Goal: Task Accomplishment & Management: Complete application form

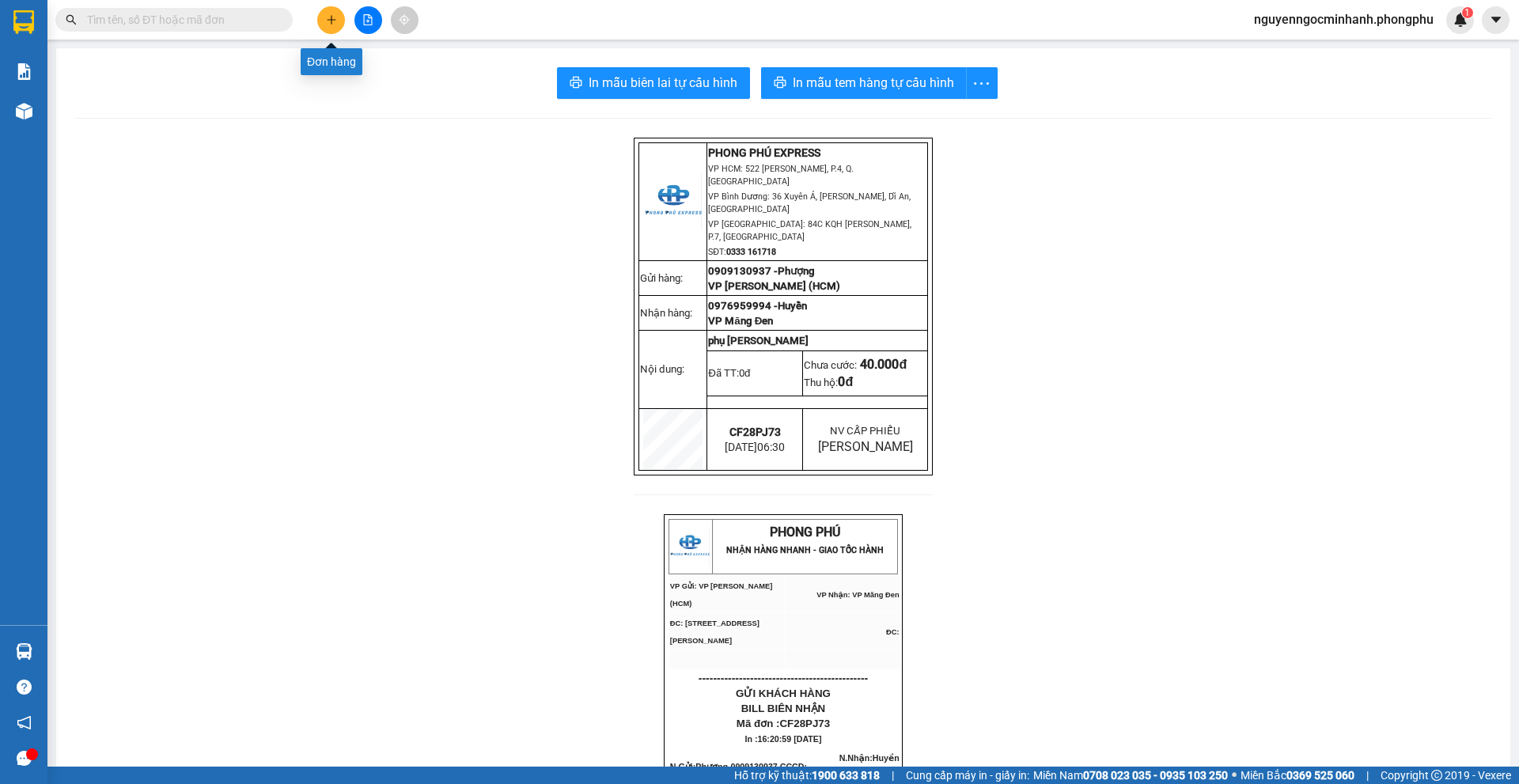
click at [333, 25] on button at bounding box center [331, 20] width 28 height 28
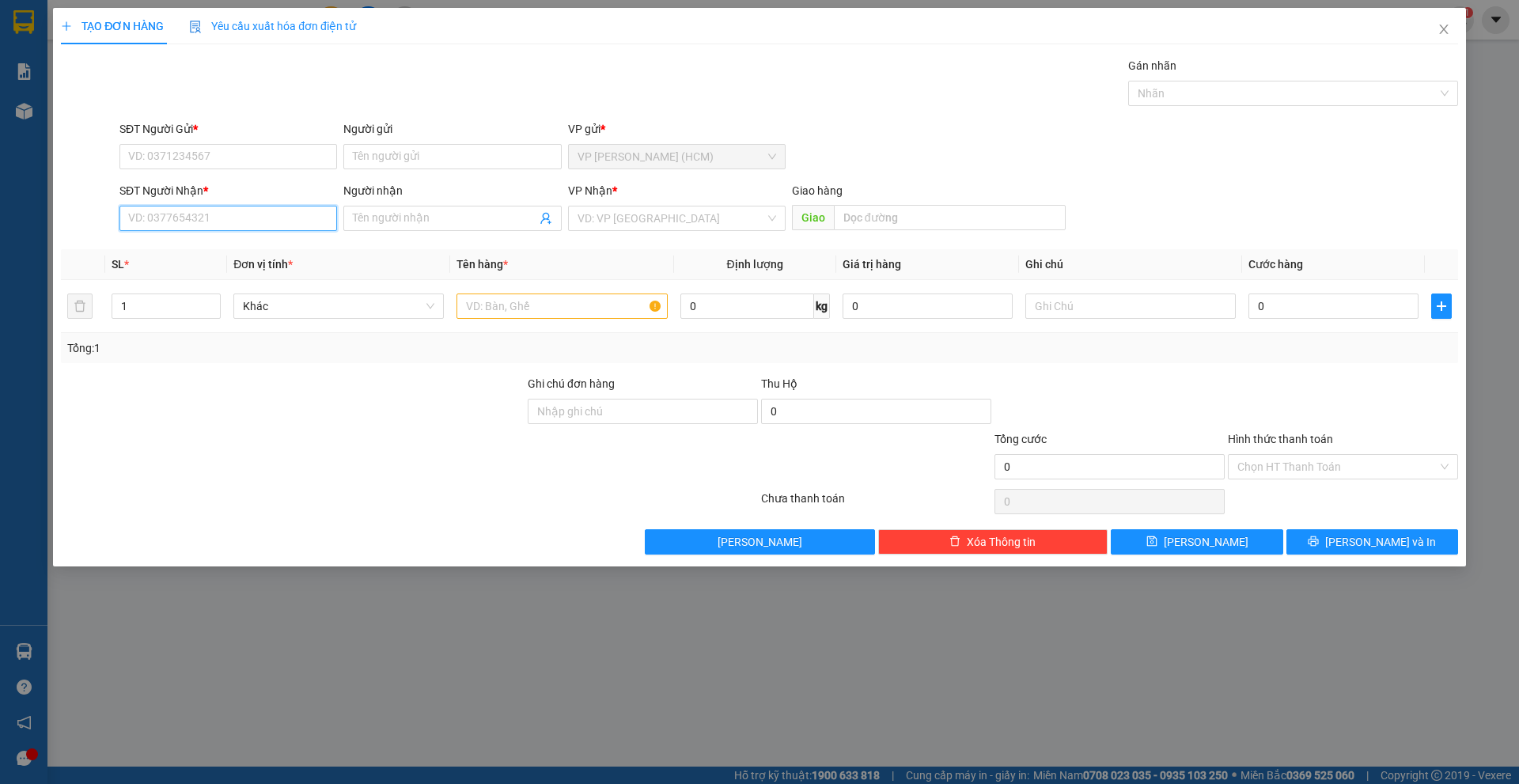
click at [271, 227] on input "SĐT Người Nhận *" at bounding box center [229, 218] width 218 height 25
paste input "0985958959"
type input "0985958959"
drag, startPoint x: 285, startPoint y: 219, endPoint x: 71, endPoint y: 228, distance: 214.2
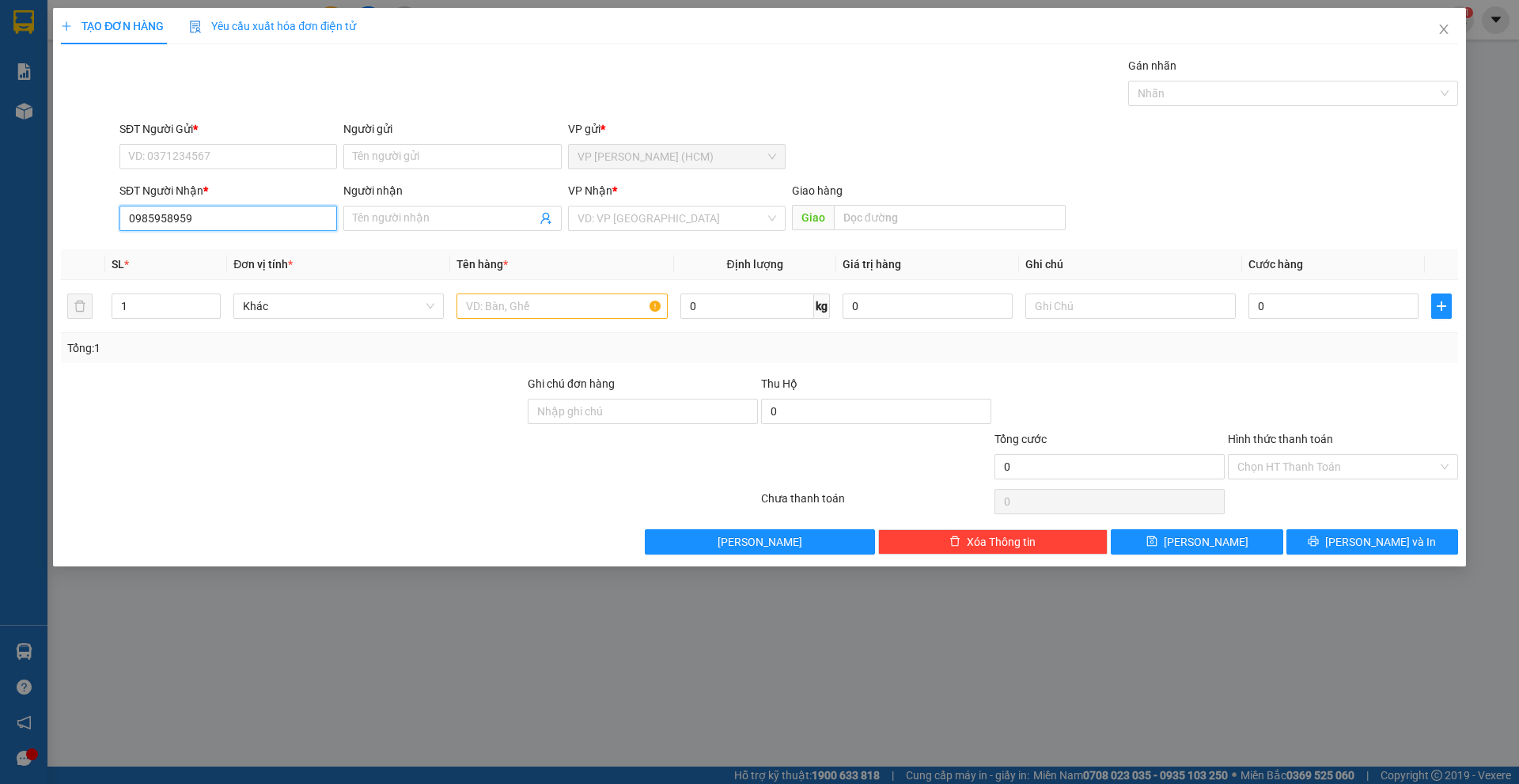
click at [71, 228] on div "SĐT Người Nhận * 0985958959 0985958959 Người nhận Tên người nhận VP Nhận * VD: …" at bounding box center [760, 209] width 1400 height 55
click at [209, 149] on input "SĐT Người Gửi *" at bounding box center [229, 156] width 218 height 25
paste input "0985958959"
type input "0985958959"
click at [231, 222] on input "SĐT Người Nhận *" at bounding box center [229, 218] width 218 height 25
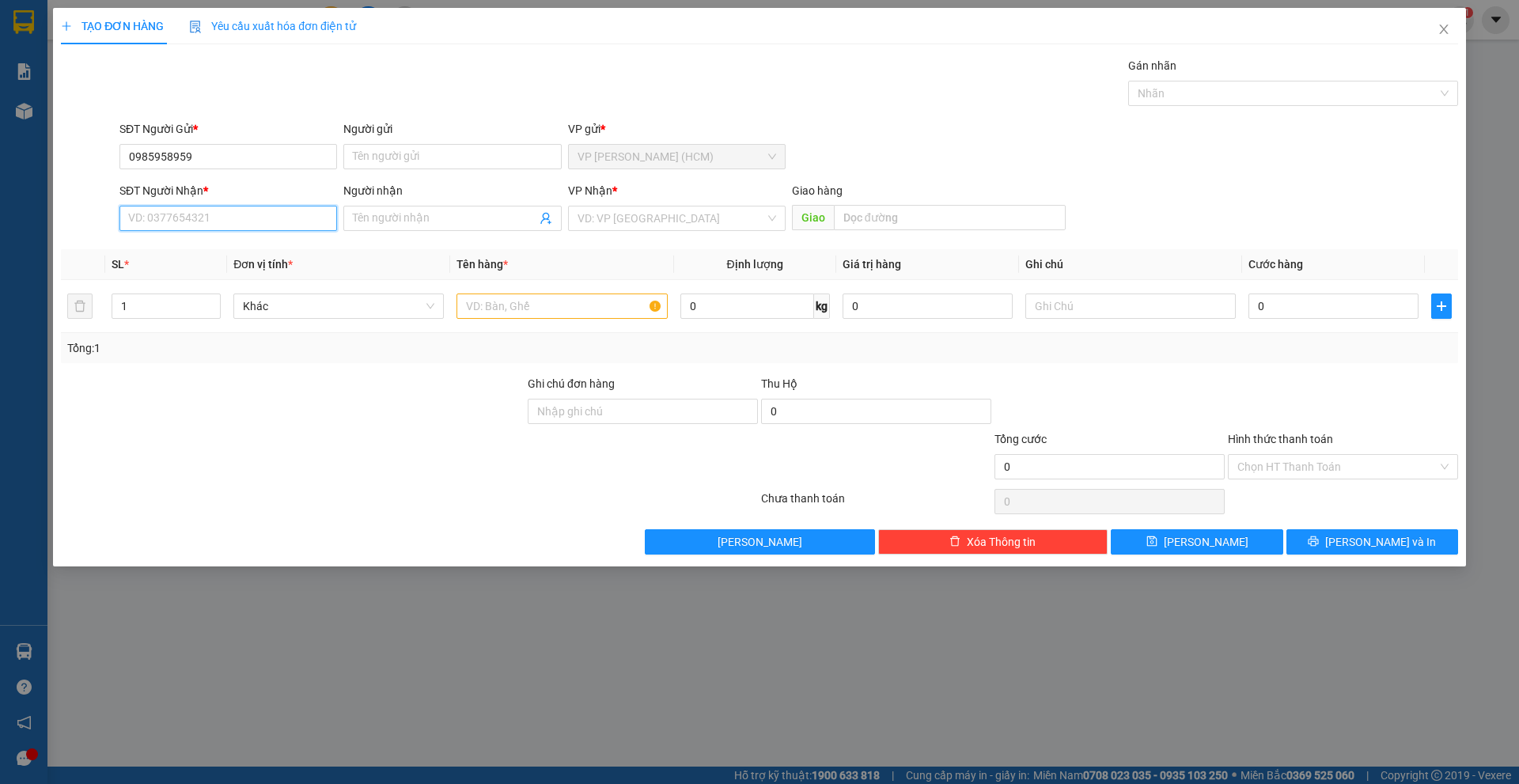
click at [231, 223] on input "SĐT Người Nhận *" at bounding box center [229, 218] width 218 height 25
drag, startPoint x: 230, startPoint y: 223, endPoint x: 202, endPoint y: 227, distance: 28.3
click at [202, 227] on input "SĐT Người Nhận *" at bounding box center [229, 218] width 218 height 25
drag, startPoint x: 219, startPoint y: 148, endPoint x: 60, endPoint y: 172, distance: 160.8
click at [60, 172] on div "SĐT Người Gửi * 0985958959 0985958959 Người gửi Tên người gửi VP gửi * VP [PERS…" at bounding box center [760, 148] width 1400 height 55
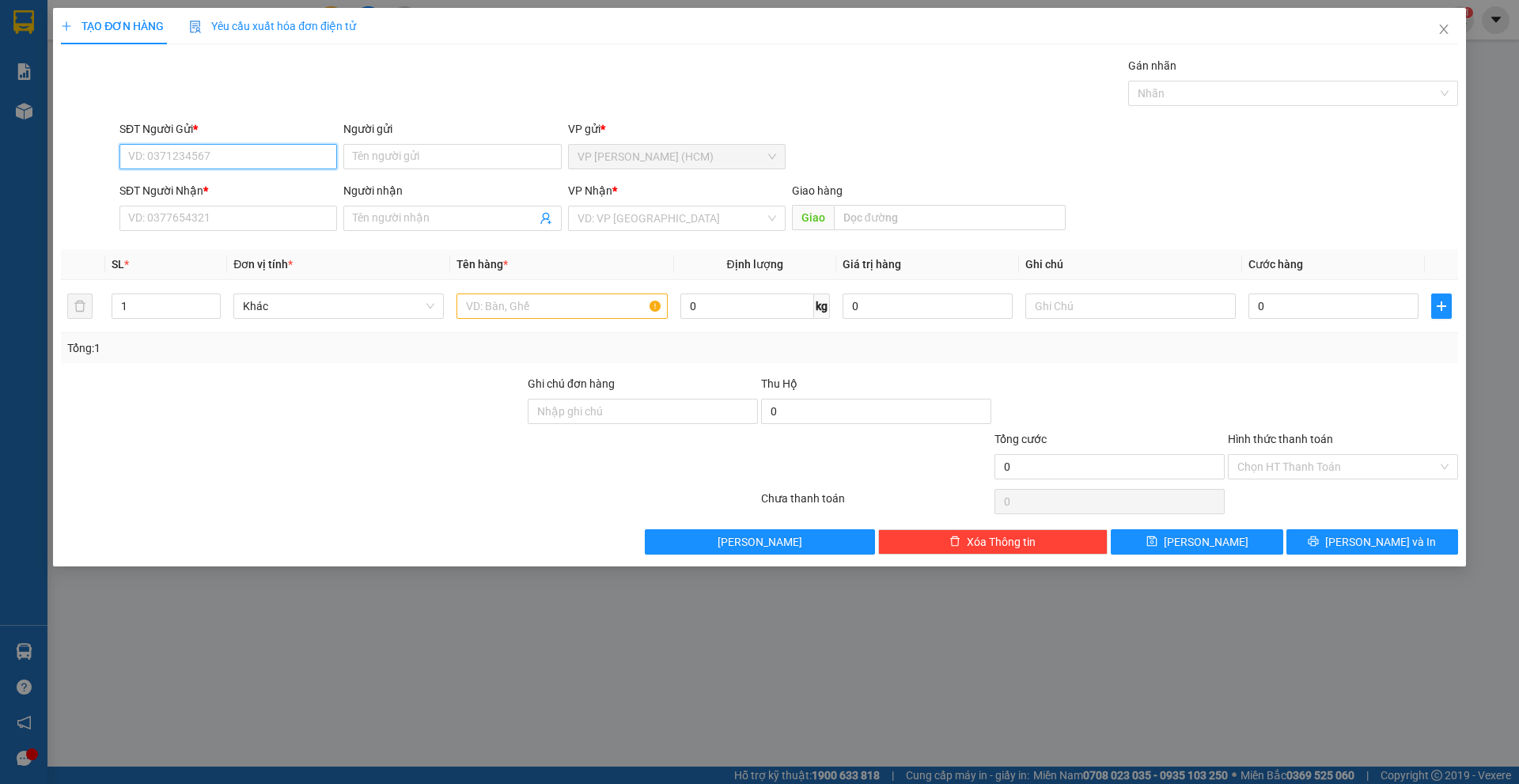
paste input "0985958959"
type input "0985958959"
click at [190, 221] on input "SĐT Người Nhận *" at bounding box center [229, 218] width 218 height 25
paste input "0985958959"
type input "0985958959"
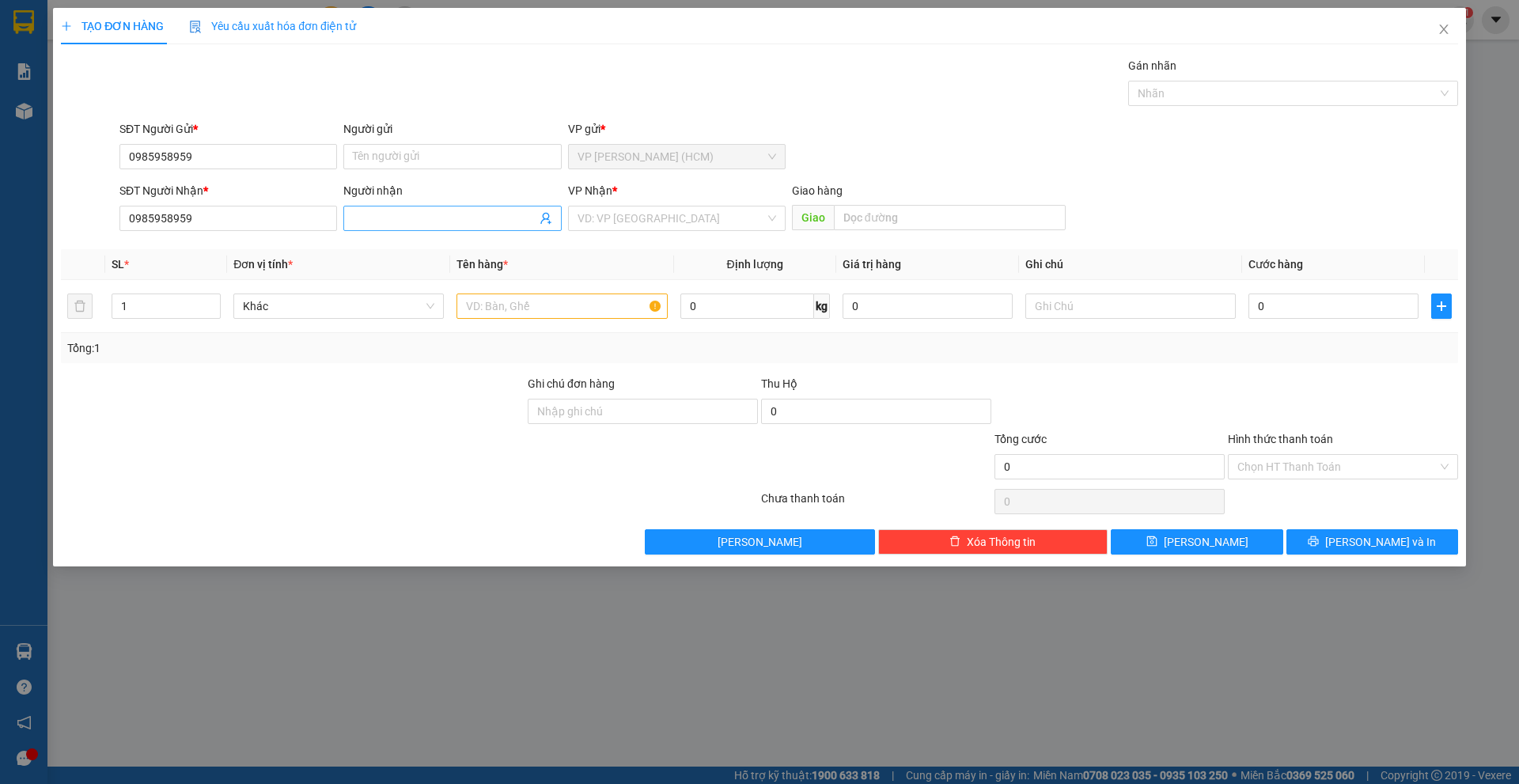
click at [401, 217] on input "Người nhận" at bounding box center [444, 218] width 182 height 17
type input "T"
click at [479, 223] on input "Anh Thu ư" at bounding box center [444, 218] width 182 height 17
type input "Anh Thư"
click at [613, 222] on input "search" at bounding box center [671, 218] width 187 height 24
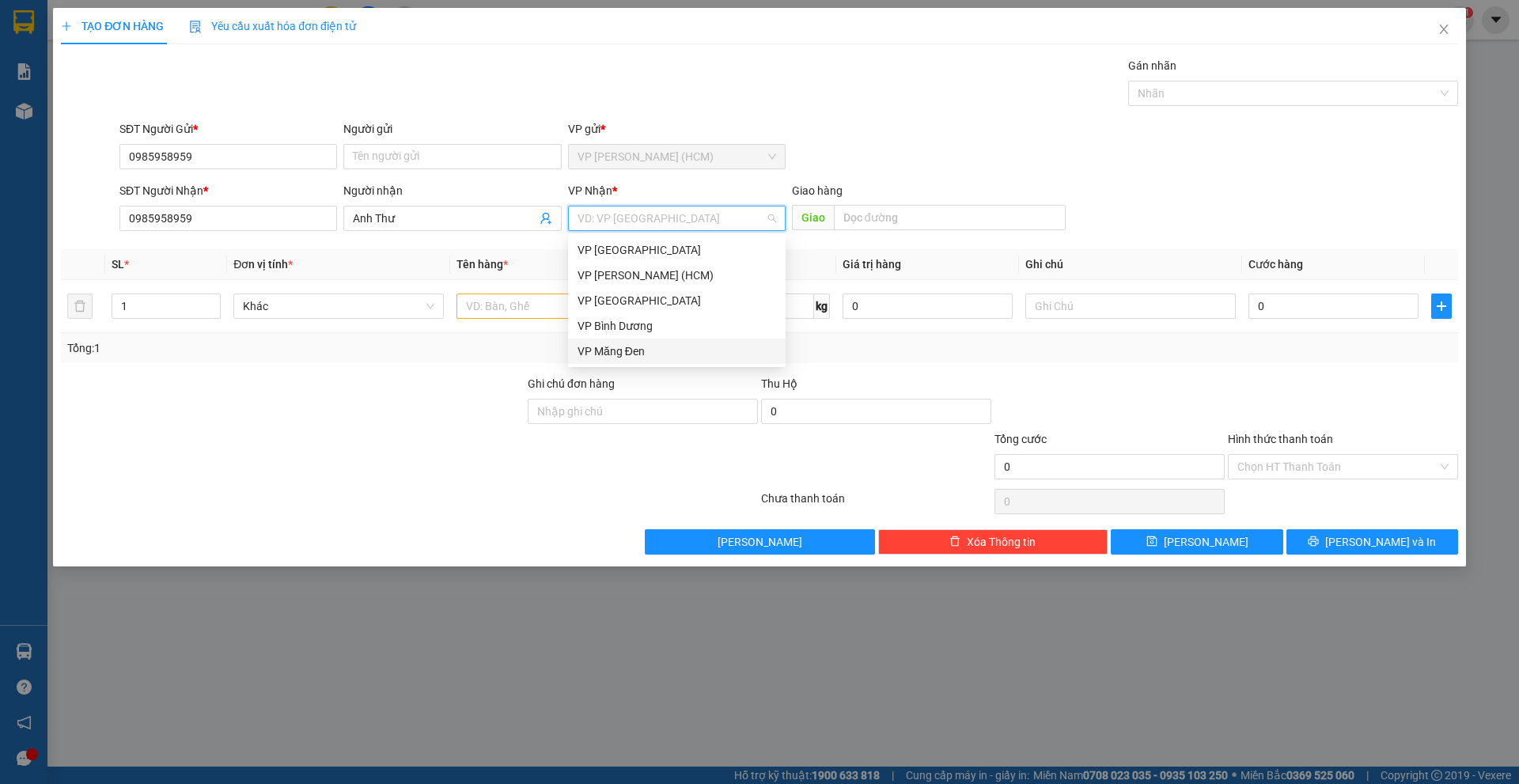
click at [630, 351] on div "VP Măng Đen" at bounding box center [677, 351] width 199 height 17
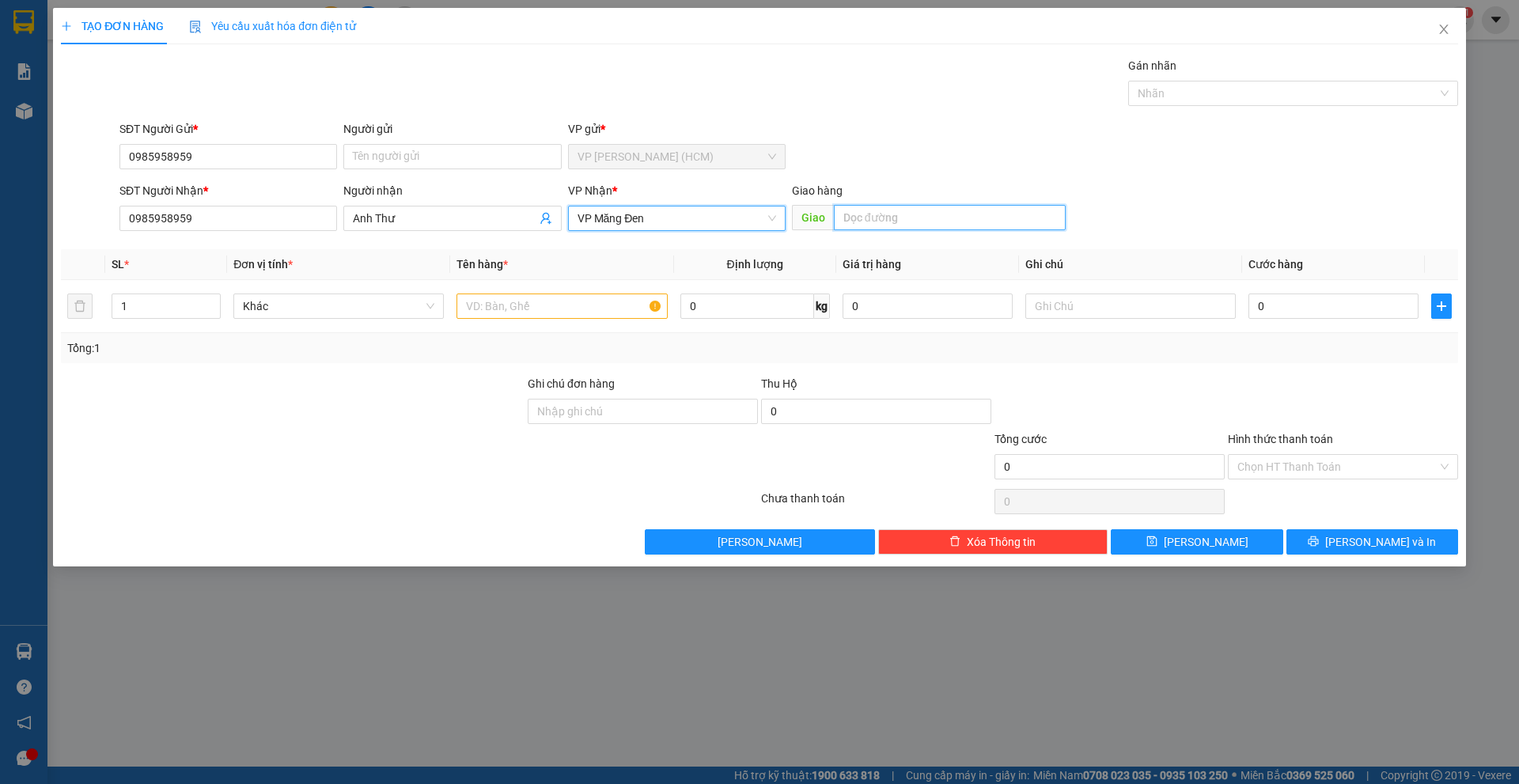
click at [893, 219] on input "text" at bounding box center [950, 217] width 231 height 25
type input "[PERSON_NAME] qlo 14"
click at [609, 311] on input "text" at bounding box center [561, 306] width 210 height 25
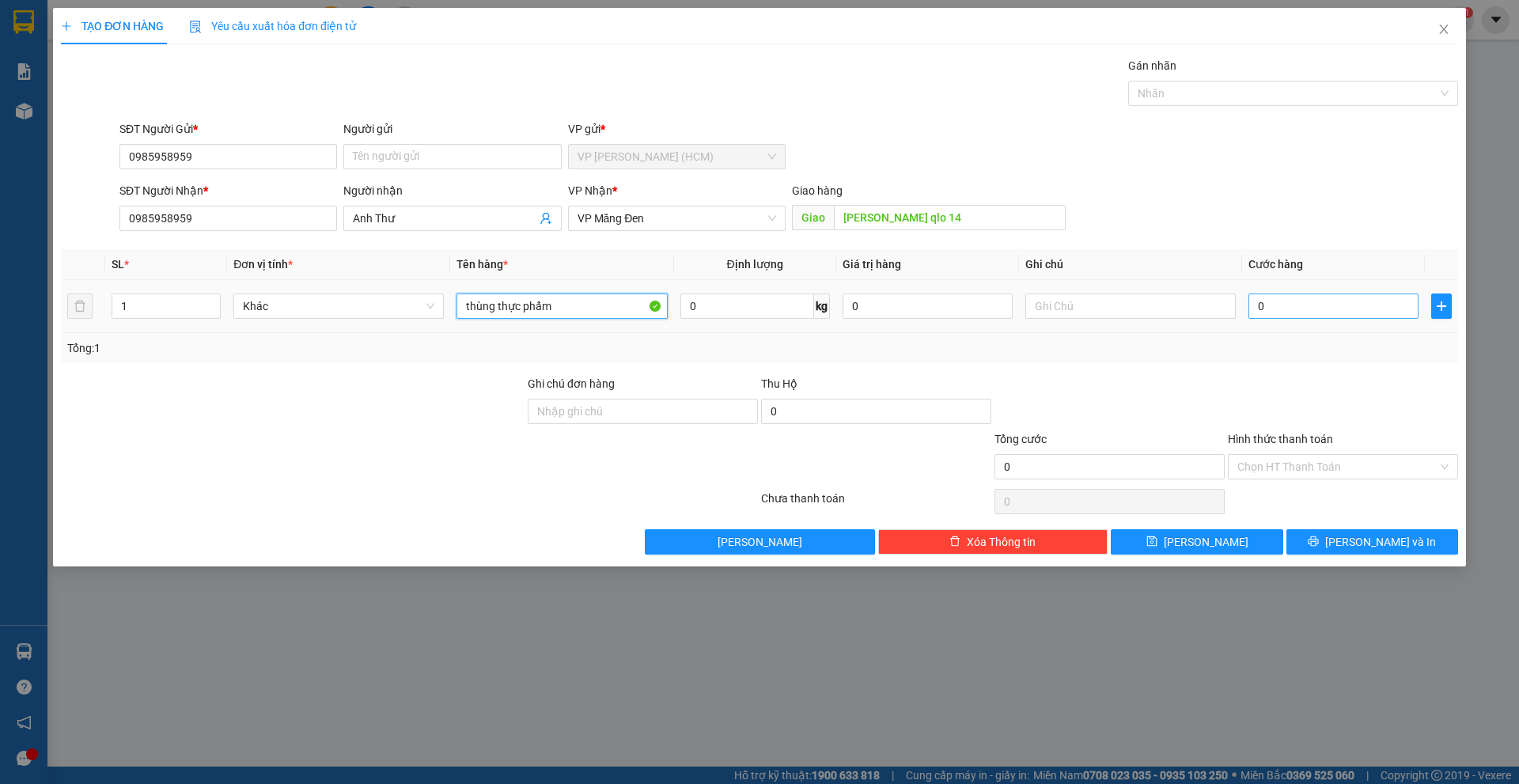
type input "thùng thực phẩm"
click at [1360, 304] on input "0" at bounding box center [1333, 306] width 170 height 25
type input "8"
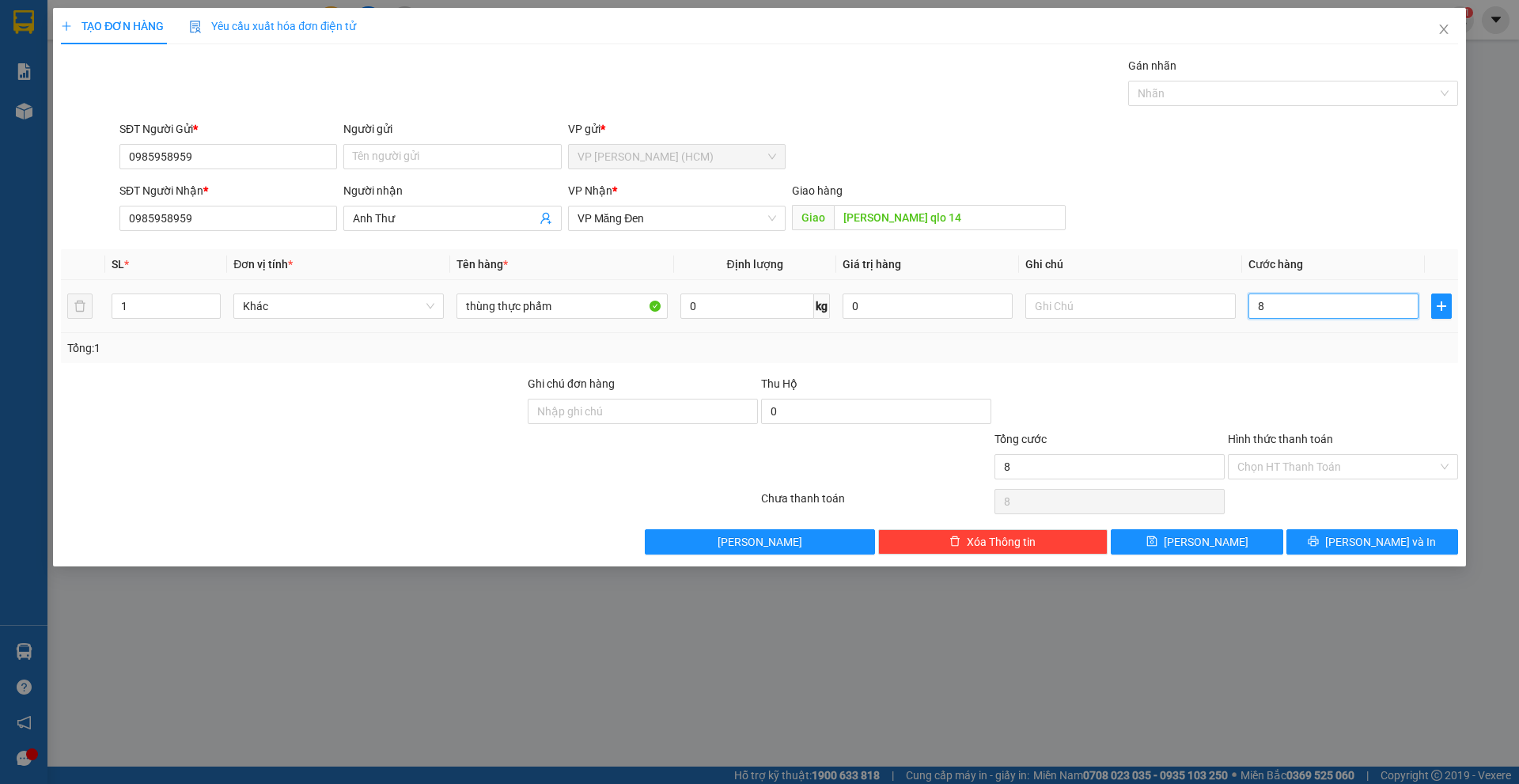
type input "80"
type input "800"
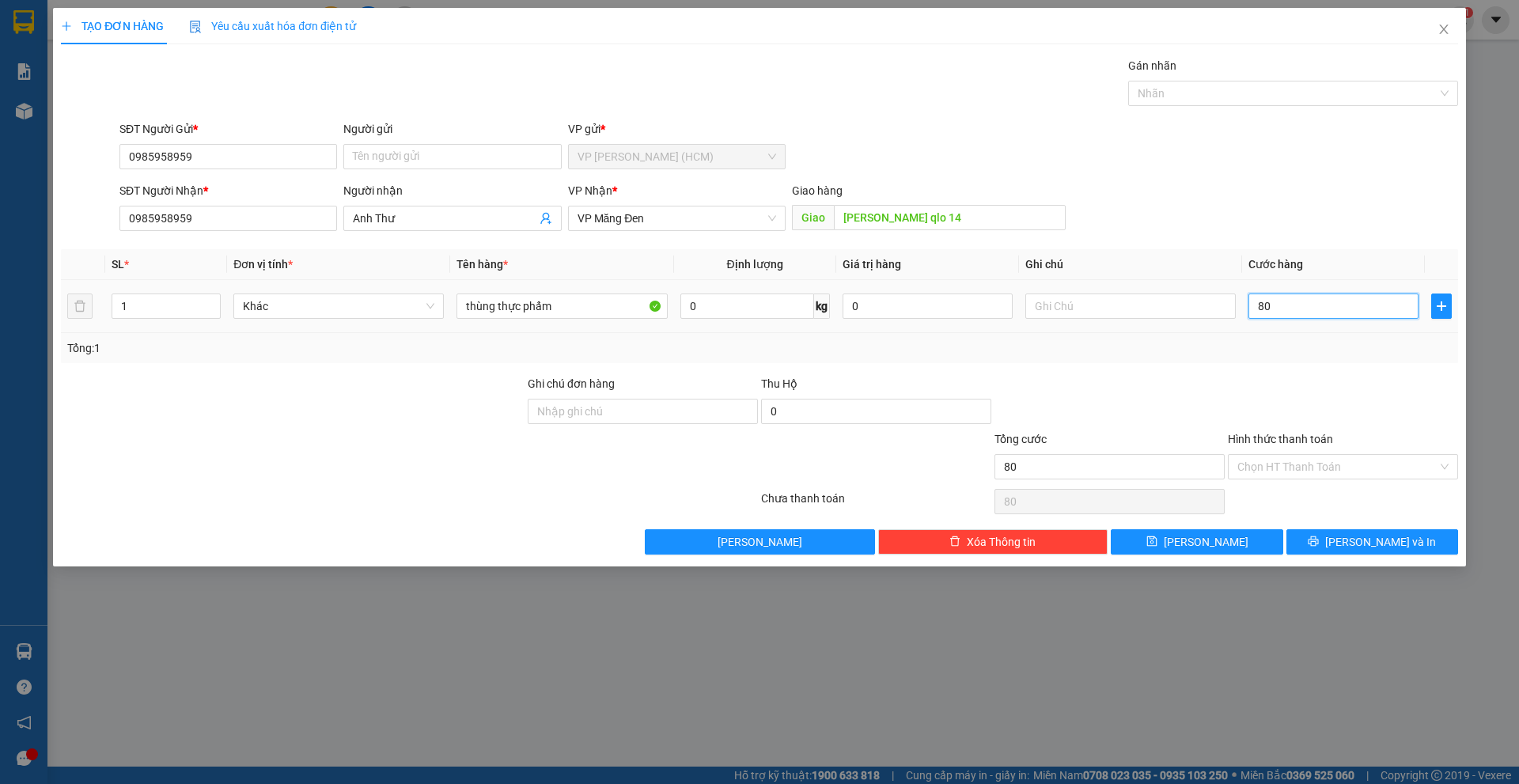
type input "800"
type input "8.000"
type input "80.000"
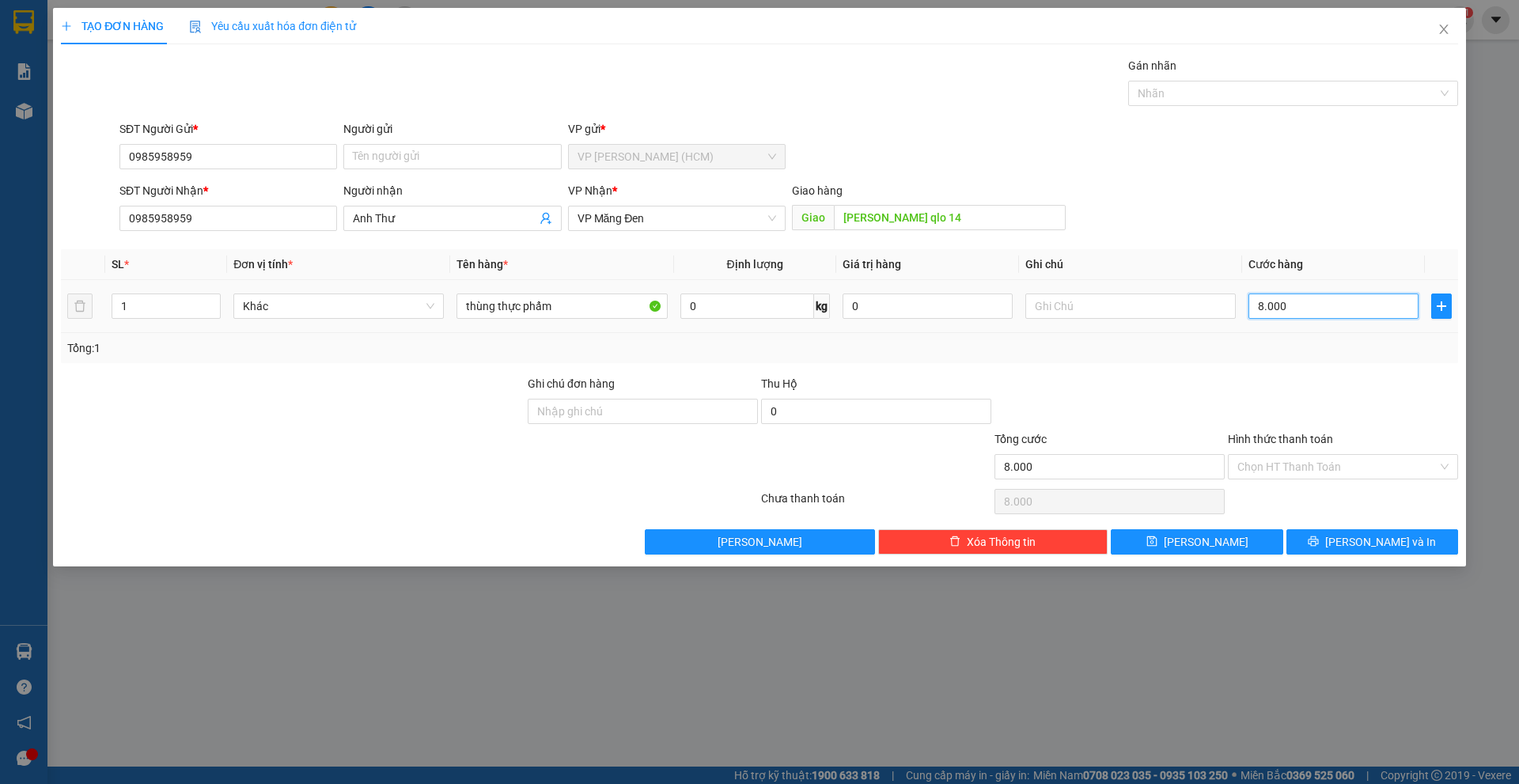
type input "80.000"
click at [1313, 342] on div "Tổng: 1" at bounding box center [759, 348] width 1384 height 17
click at [1339, 535] on button "[PERSON_NAME] và In" at bounding box center [1372, 542] width 172 height 25
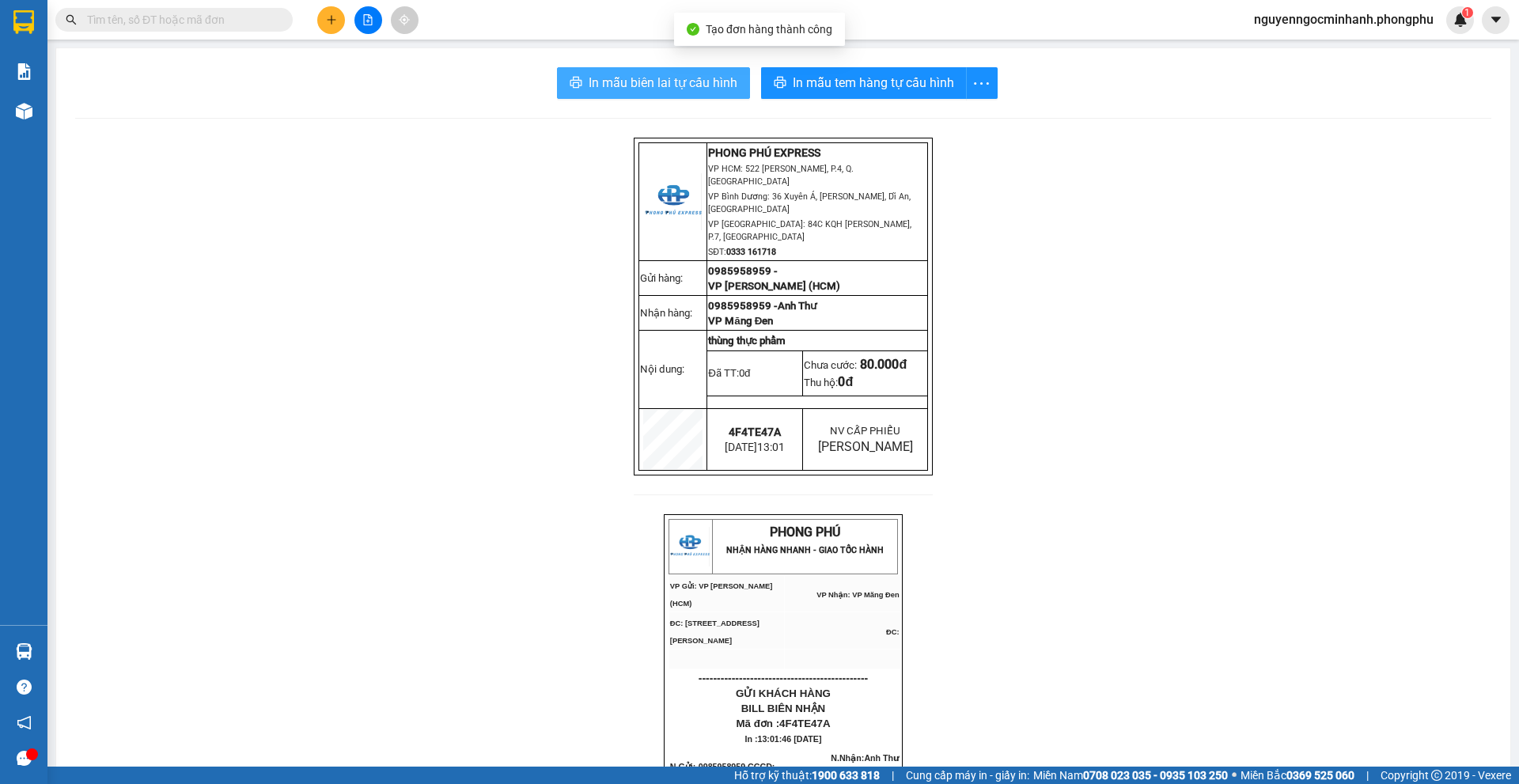
click at [689, 77] on span "In mẫu biên lai tự cấu hình" at bounding box center [663, 82] width 149 height 20
